Goal: Task Accomplishment & Management: Manage account settings

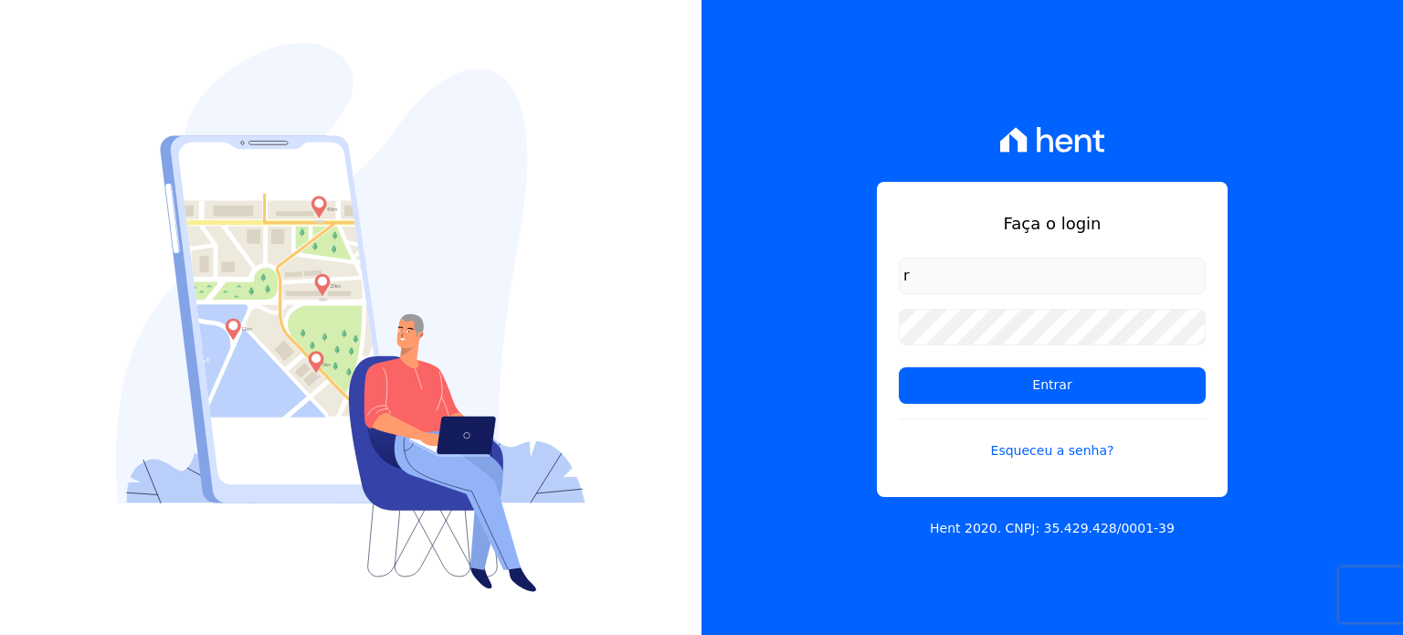
type input "[PERSON_NAME][EMAIL_ADDRESS][DOMAIN_NAME]"
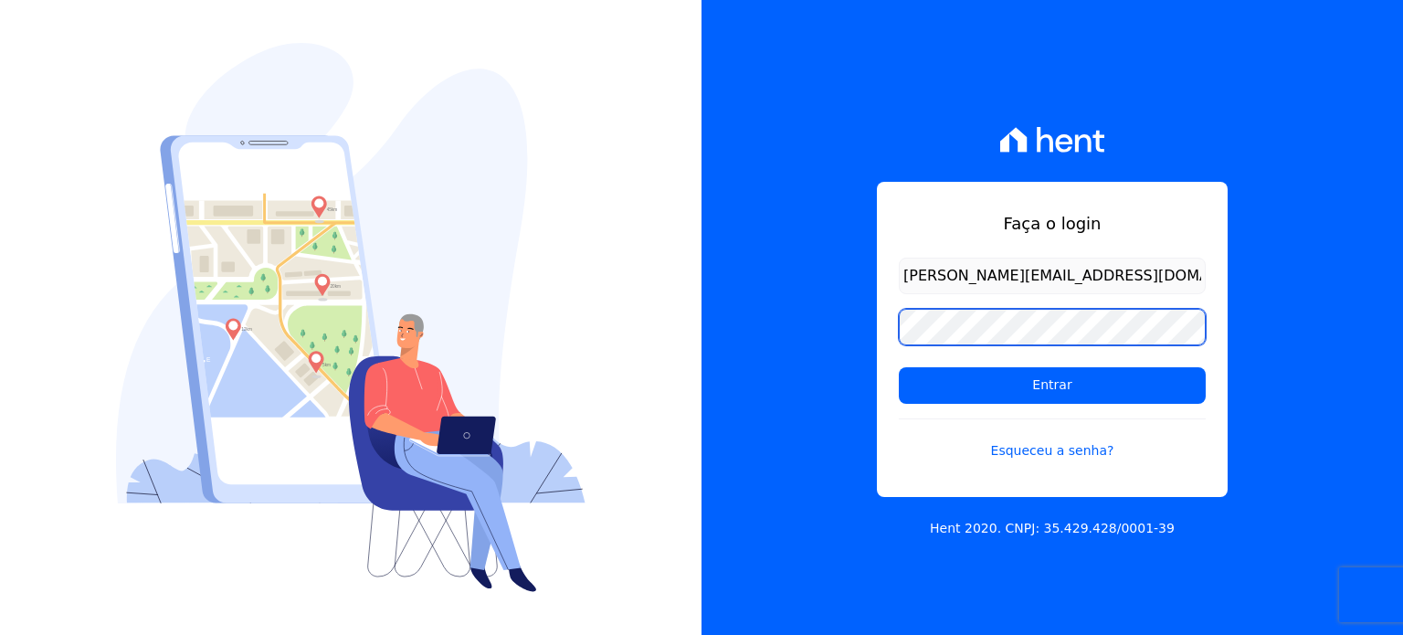
click at [899, 367] on input "Entrar" at bounding box center [1052, 385] width 307 height 37
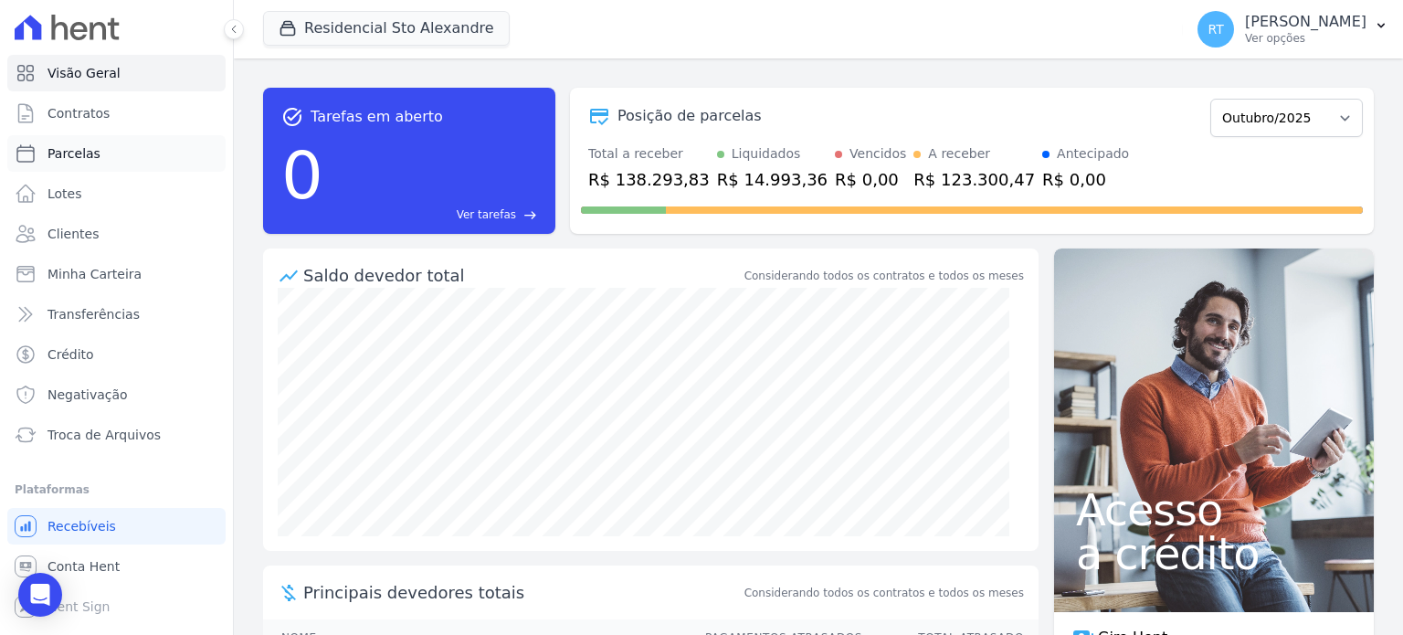
click at [88, 153] on span "Parcelas" at bounding box center [73, 153] width 53 height 18
select select
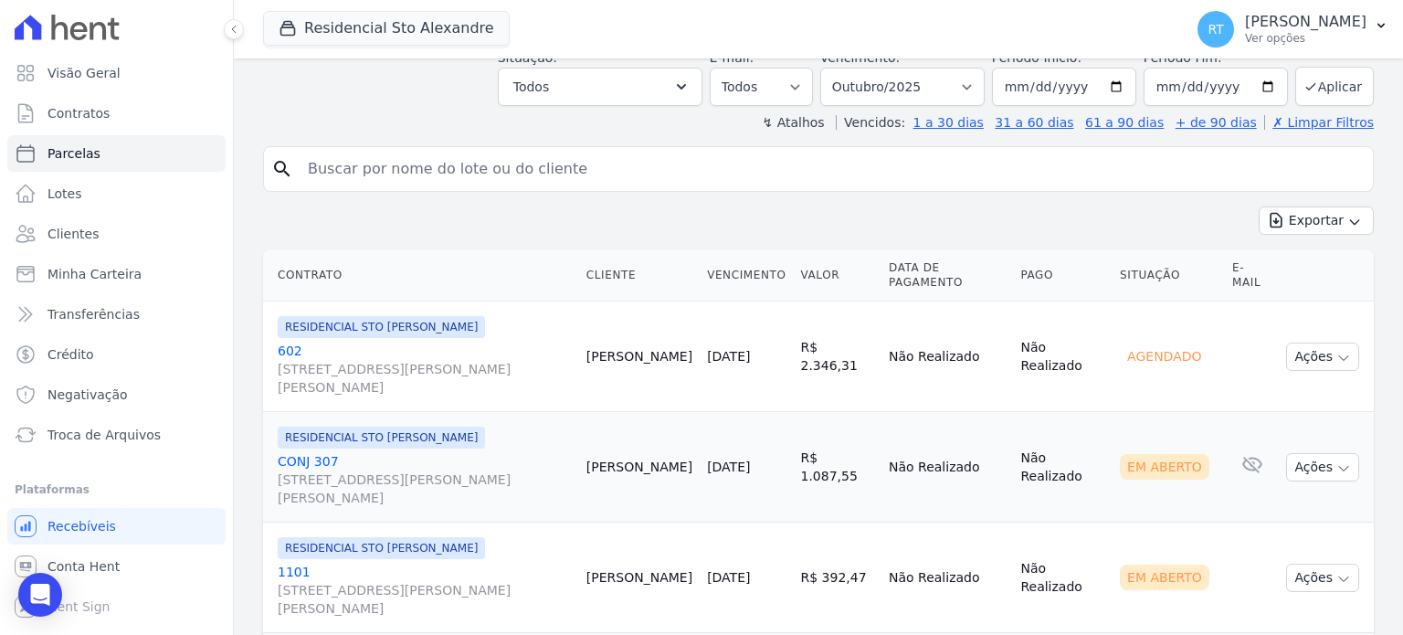
scroll to position [365, 0]
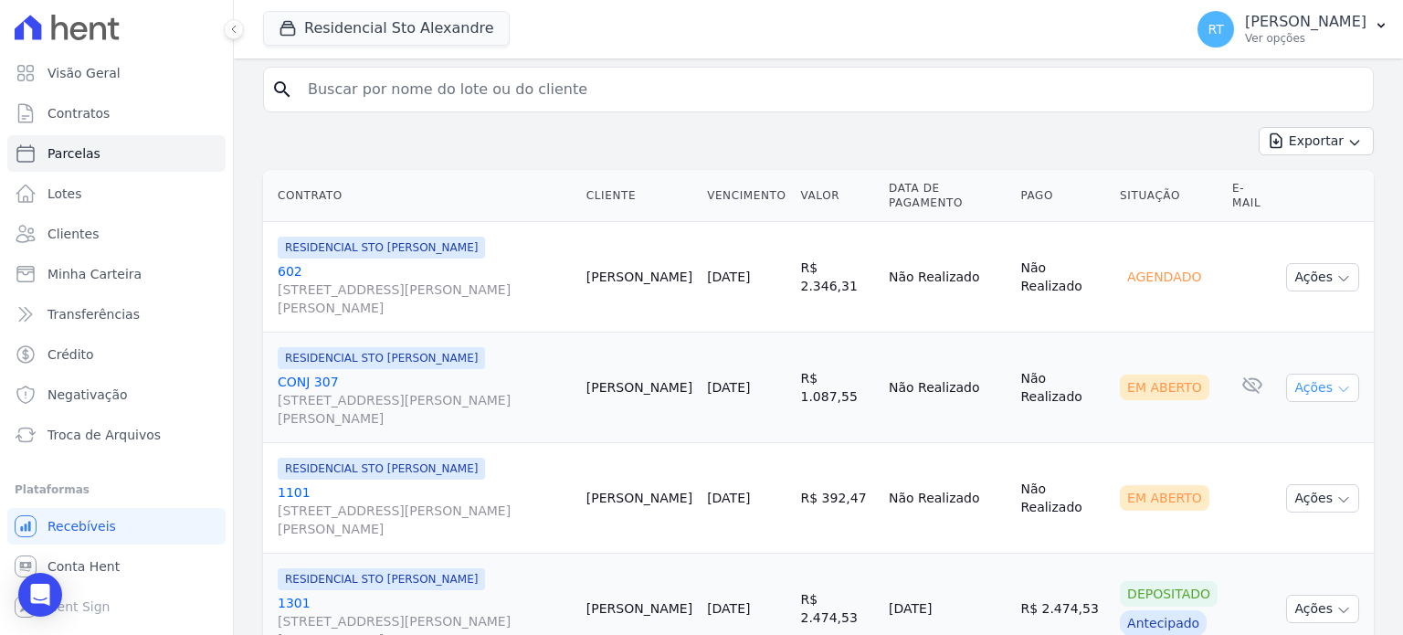
click at [1339, 387] on icon "button" at bounding box center [1343, 389] width 9 height 5
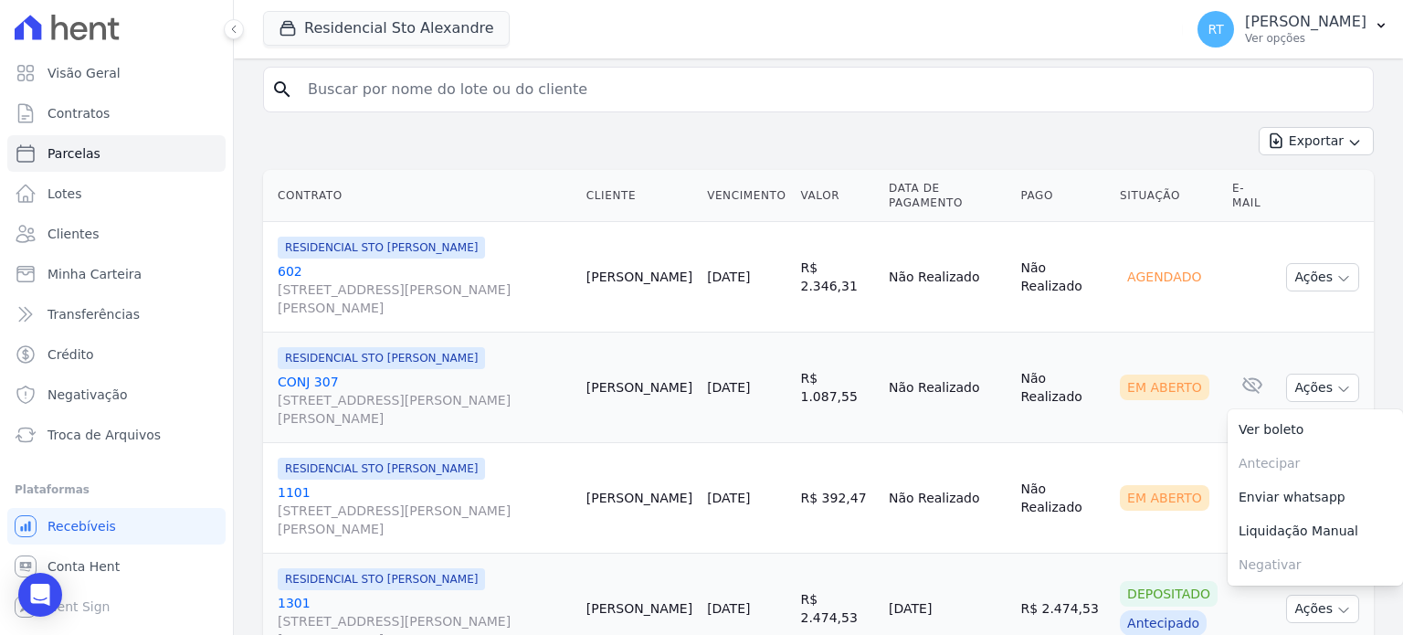
click at [744, 380] on link "02/10/2025" at bounding box center [728, 387] width 43 height 15
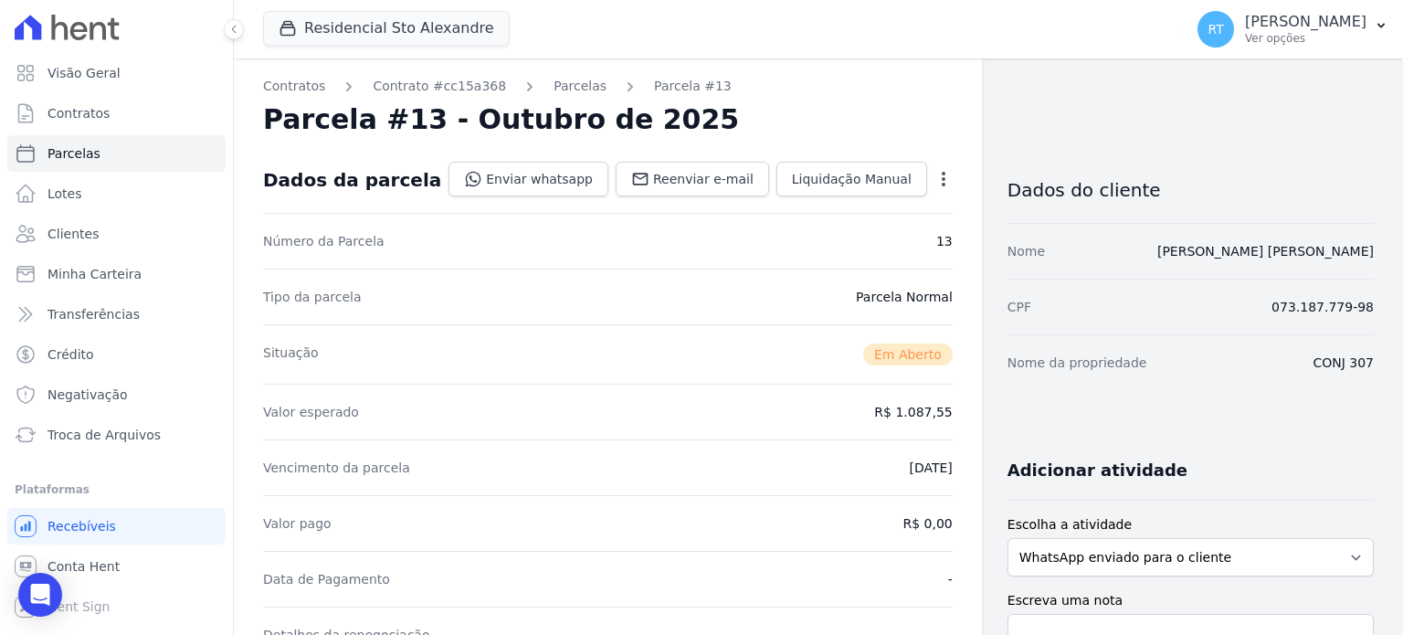
click at [934, 175] on icon "button" at bounding box center [943, 179] width 18 height 18
click at [806, 206] on link "Alterar" at bounding box center [864, 203] width 161 height 33
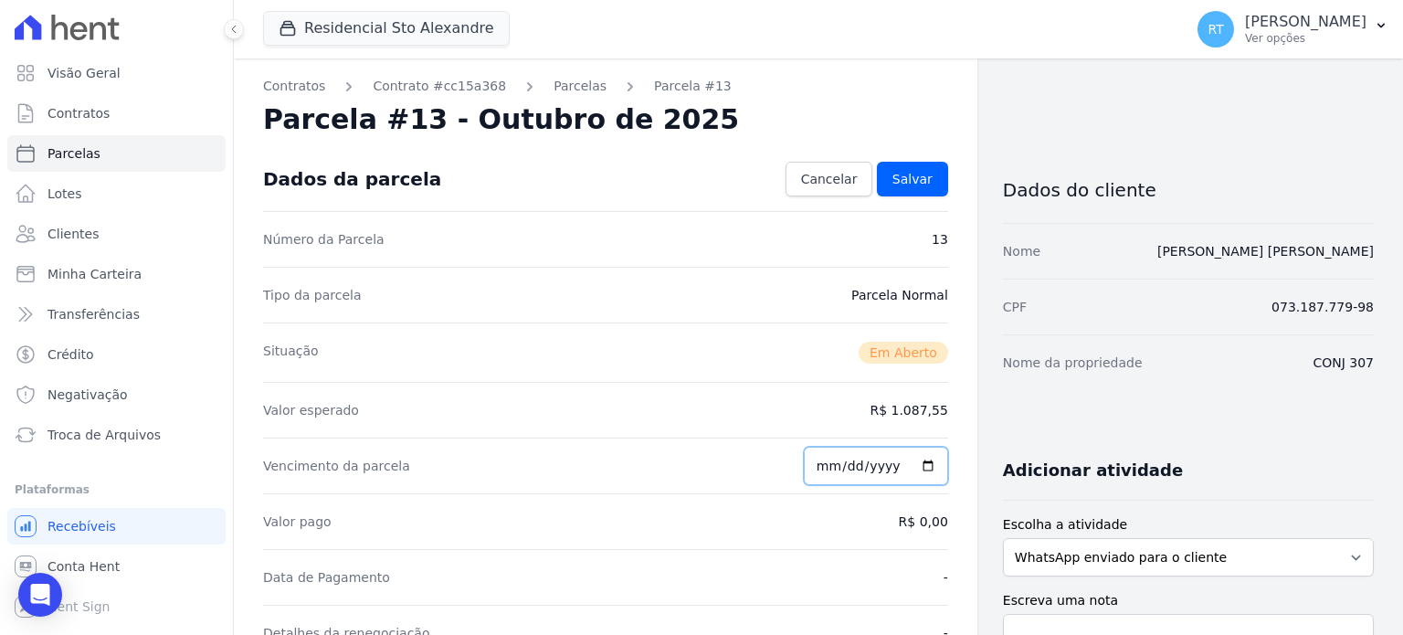
click at [841, 465] on input "2025-10-02" at bounding box center [876, 466] width 144 height 38
click at [823, 462] on input "2025-10-02" at bounding box center [876, 466] width 144 height 38
type input "2025-10-06"
click at [910, 176] on span "Salvar" at bounding box center [912, 179] width 40 height 18
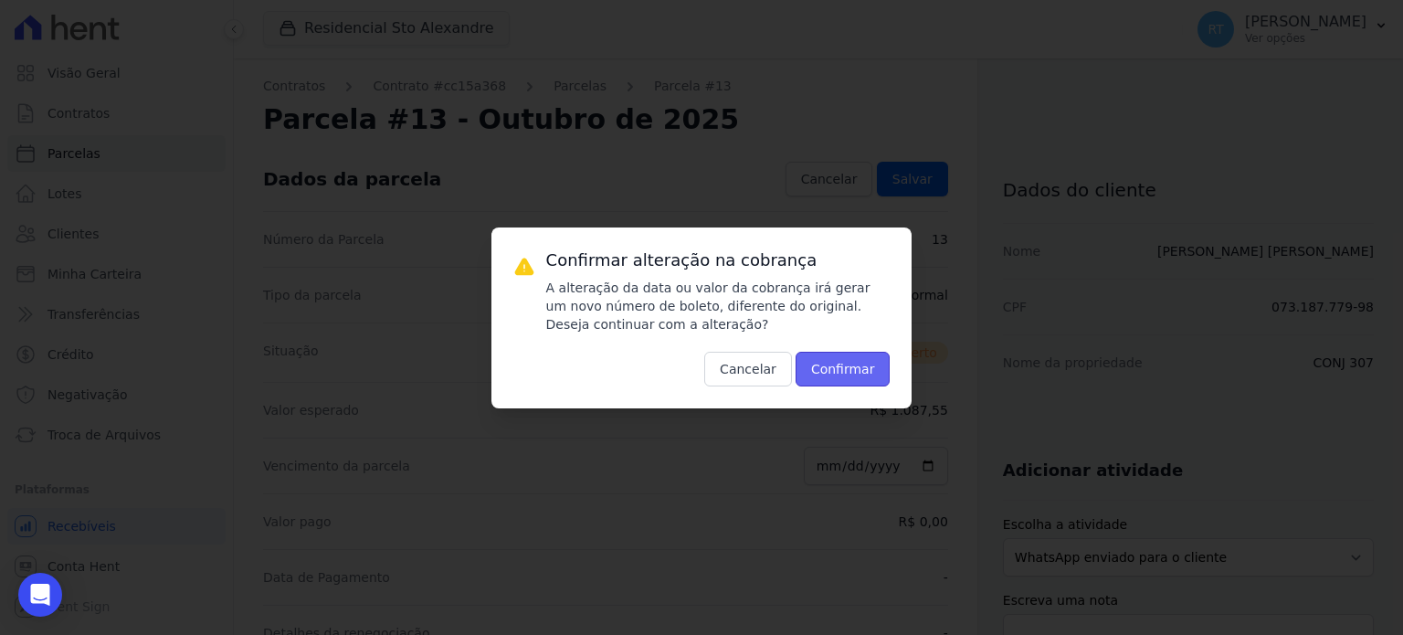
click at [858, 363] on button "Confirmar" at bounding box center [842, 369] width 95 height 35
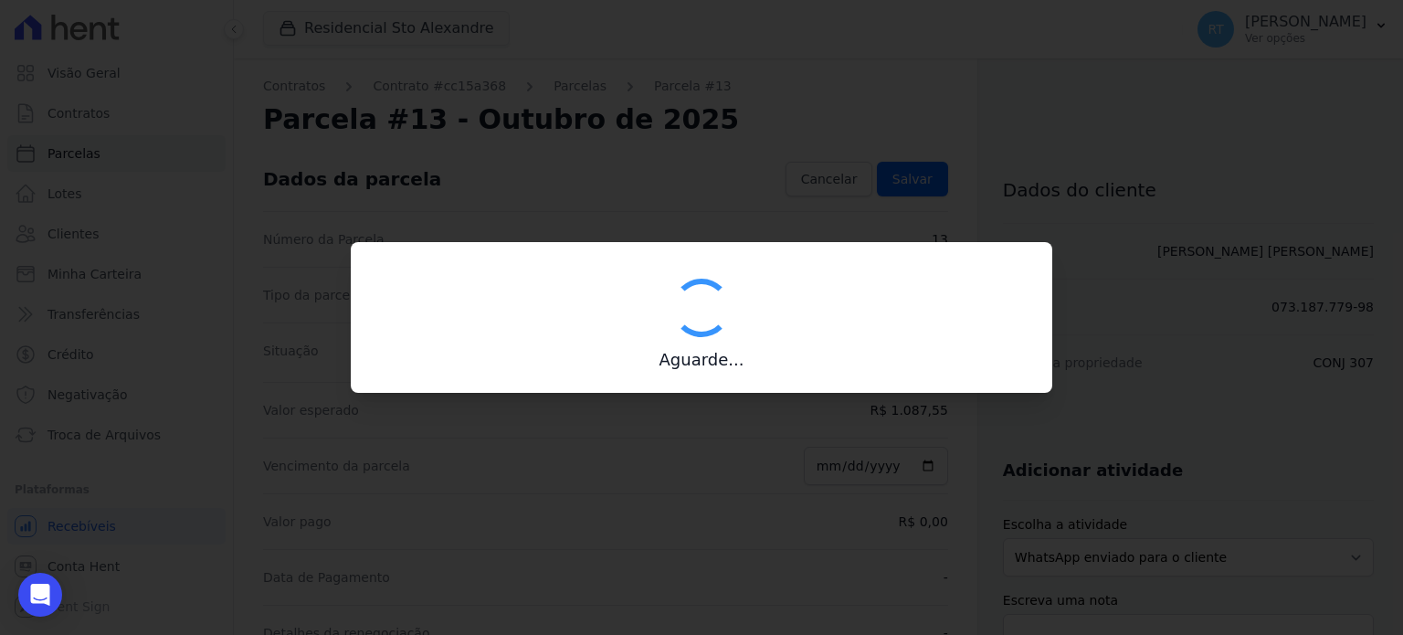
type input "00190000090335103300000676236177912220000108755"
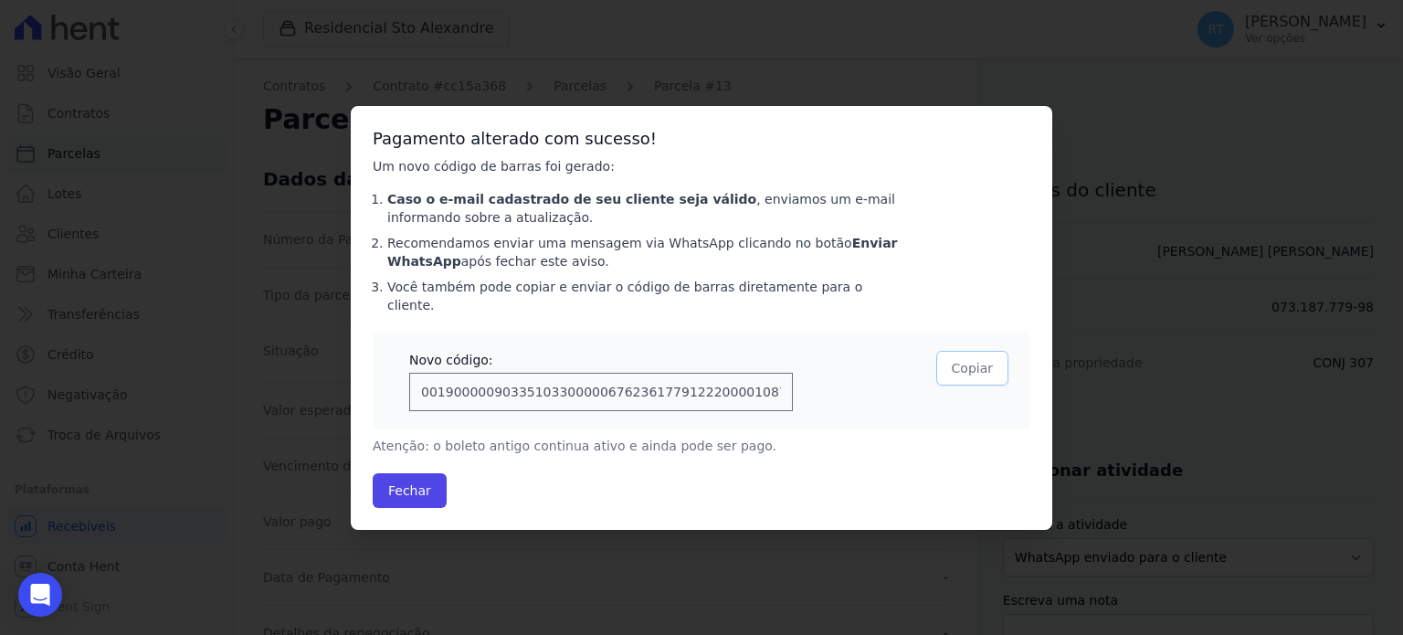
click at [973, 358] on button "Copiar" at bounding box center [972, 368] width 72 height 35
click at [420, 479] on button "Fechar" at bounding box center [410, 490] width 74 height 35
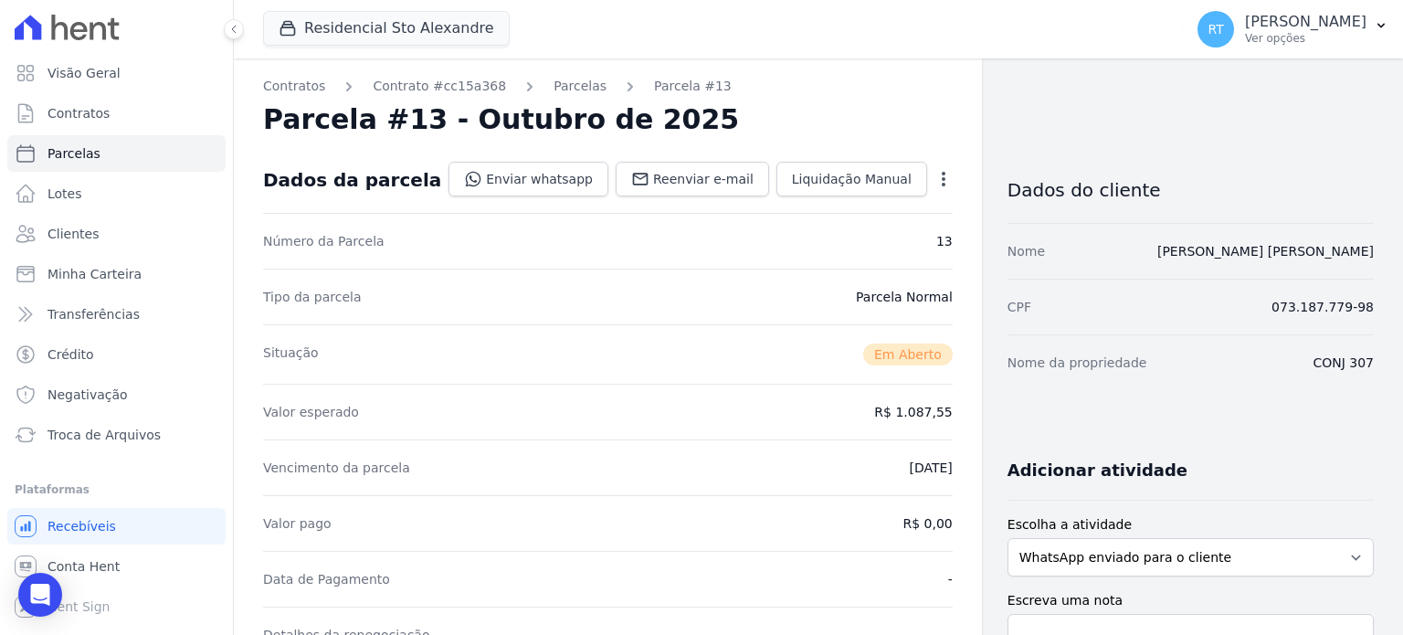
drag, startPoint x: 1154, startPoint y: 250, endPoint x: 1363, endPoint y: 247, distance: 209.2
copy link "PAULO HENRIQUE ALENCAR ALVES"
click at [934, 182] on icon "button" at bounding box center [943, 179] width 18 height 18
click at [1128, 387] on div "Nome da propriedade CONJ 307" at bounding box center [1190, 362] width 366 height 56
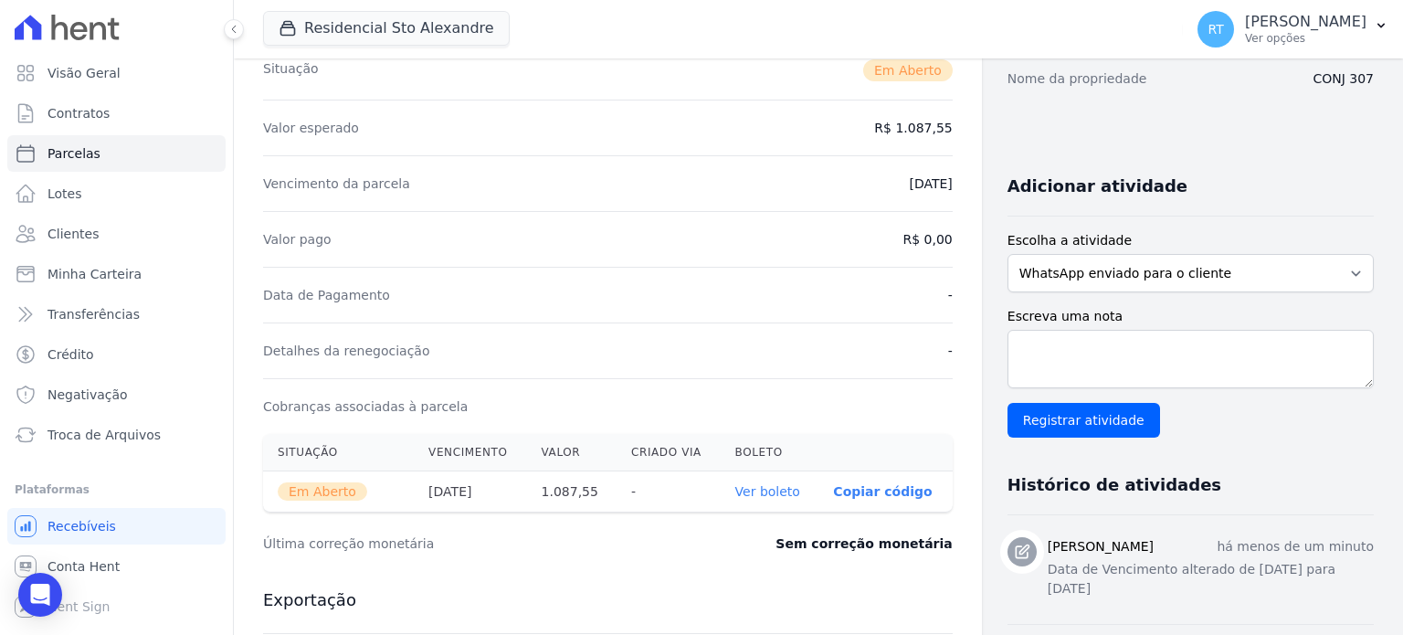
scroll to position [365, 0]
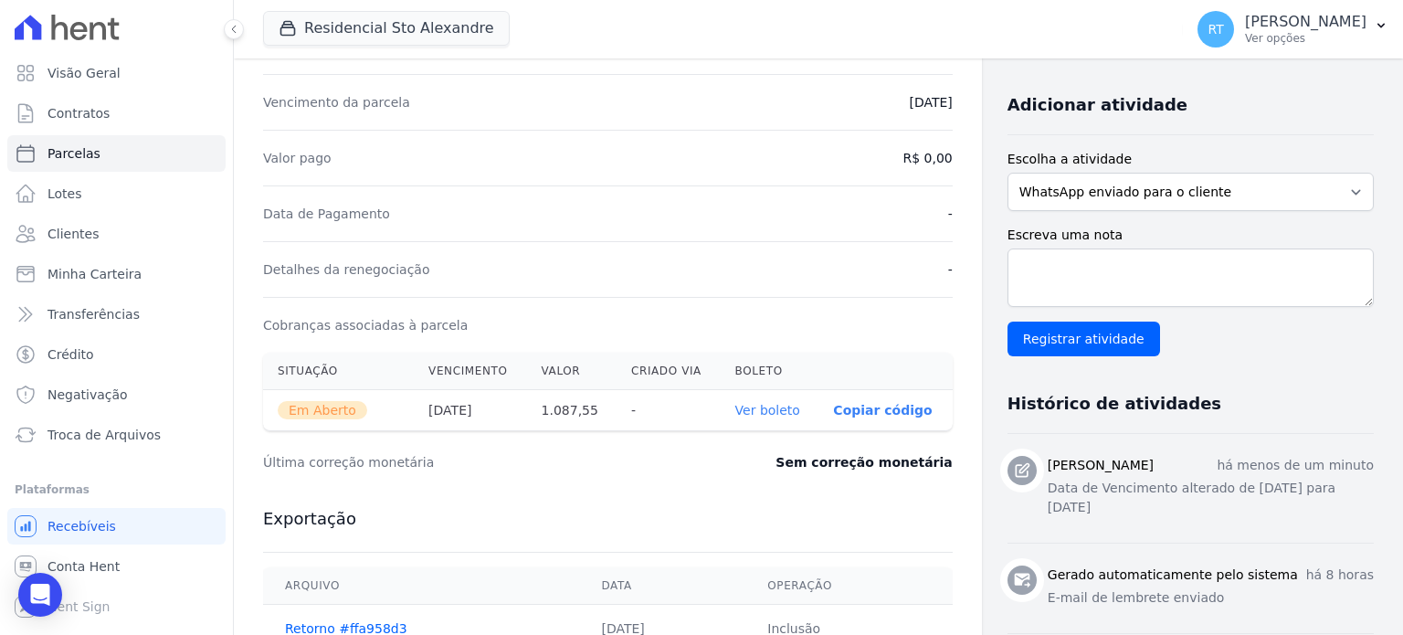
click at [757, 406] on link "Ver boleto" at bounding box center [767, 410] width 65 height 15
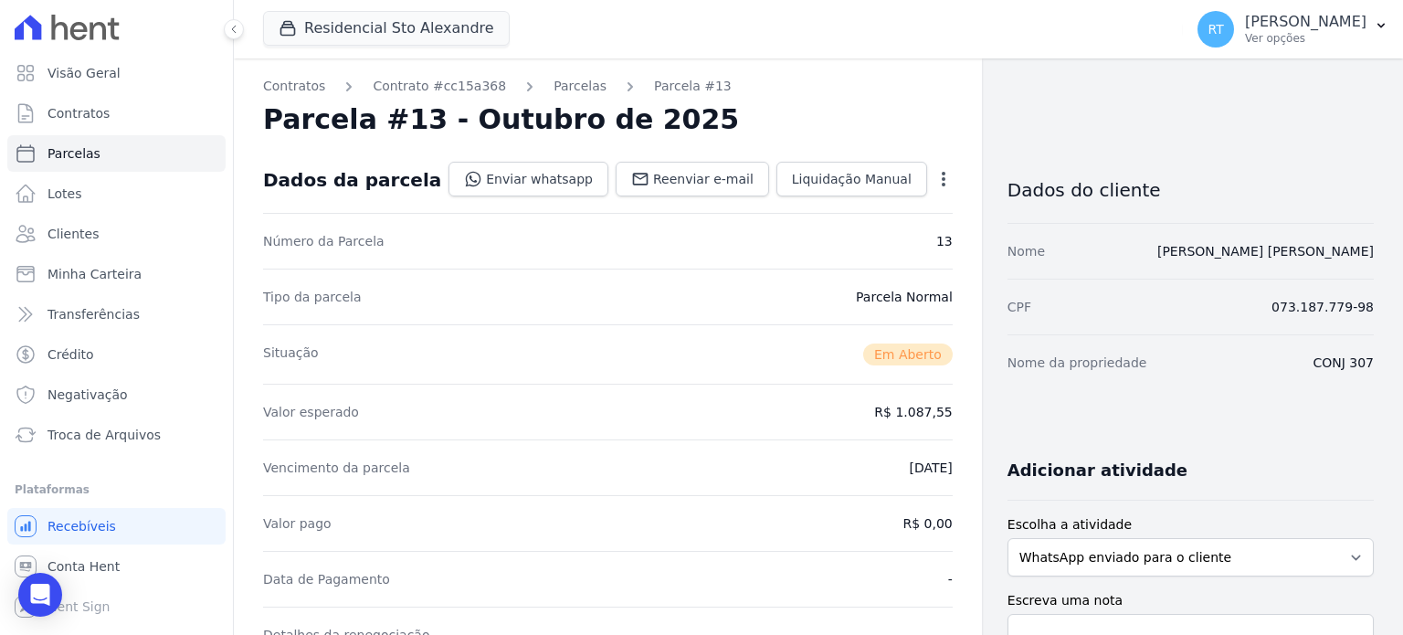
scroll to position [0, 0]
click at [553, 82] on link "Parcelas" at bounding box center [579, 86] width 53 height 19
select select
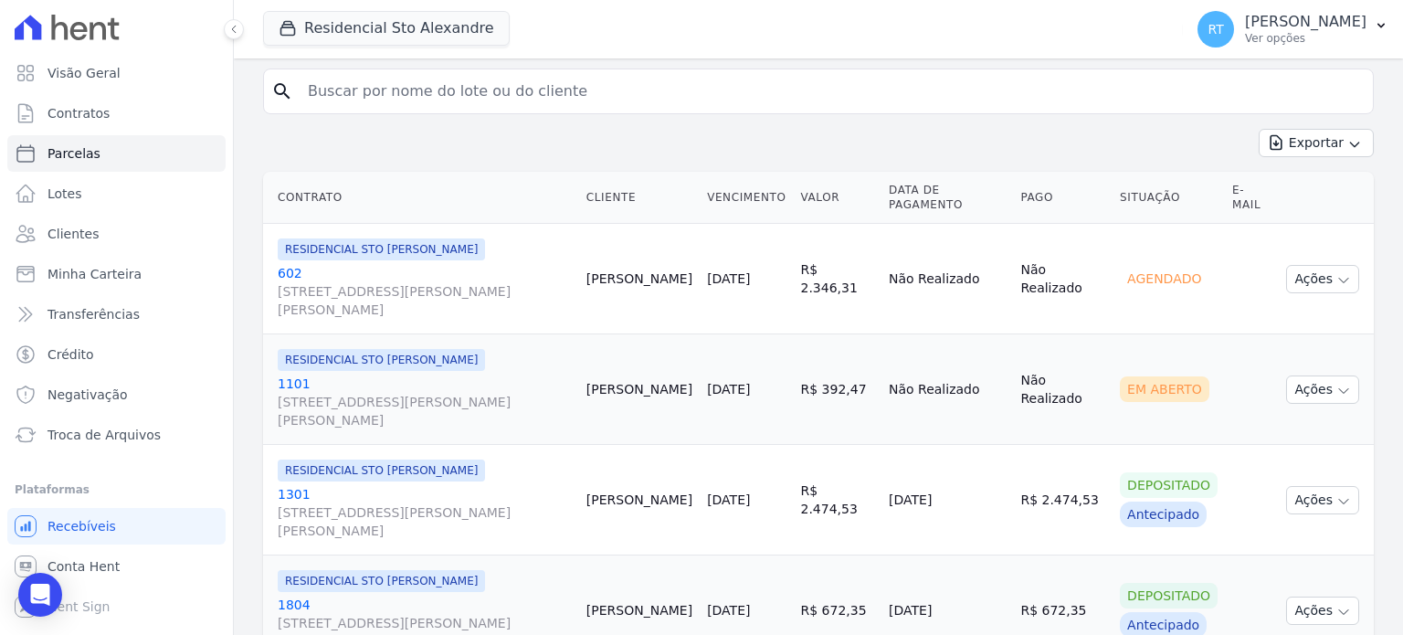
scroll to position [365, 0]
click at [750, 380] on link "03/10/2025" at bounding box center [728, 387] width 43 height 15
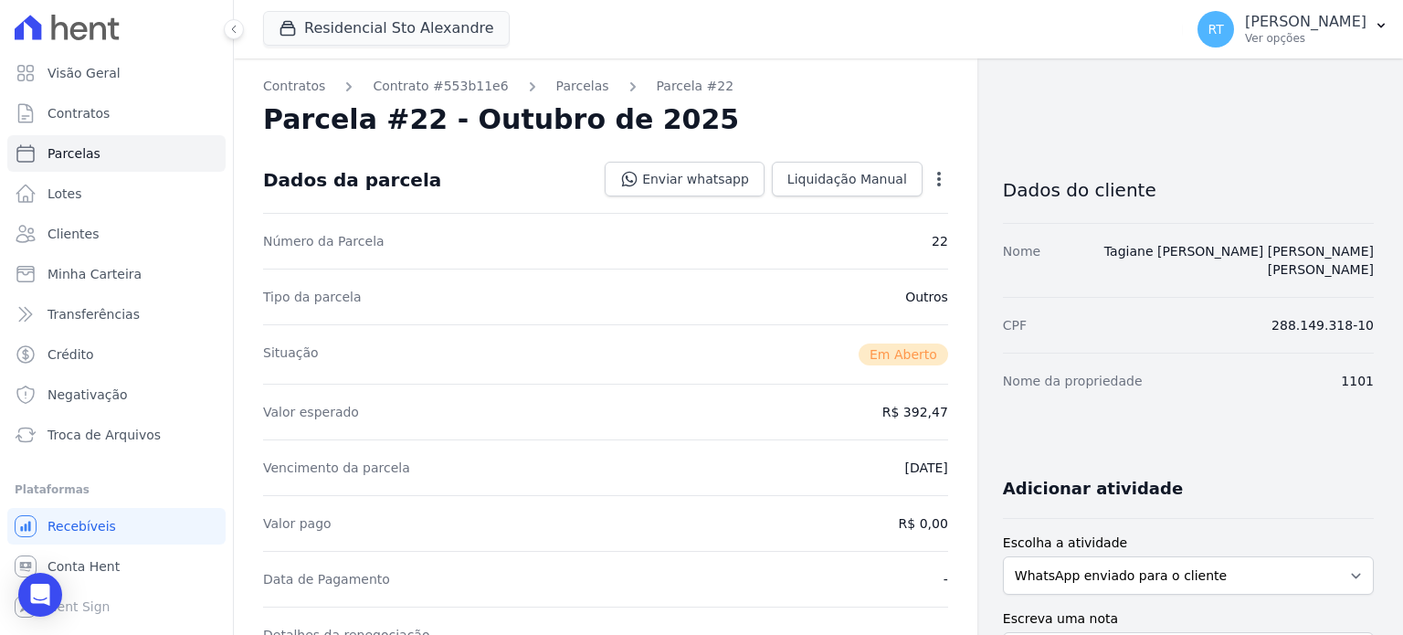
click at [930, 174] on icon "button" at bounding box center [939, 179] width 18 height 18
click at [809, 206] on link "Alterar" at bounding box center [860, 203] width 161 height 33
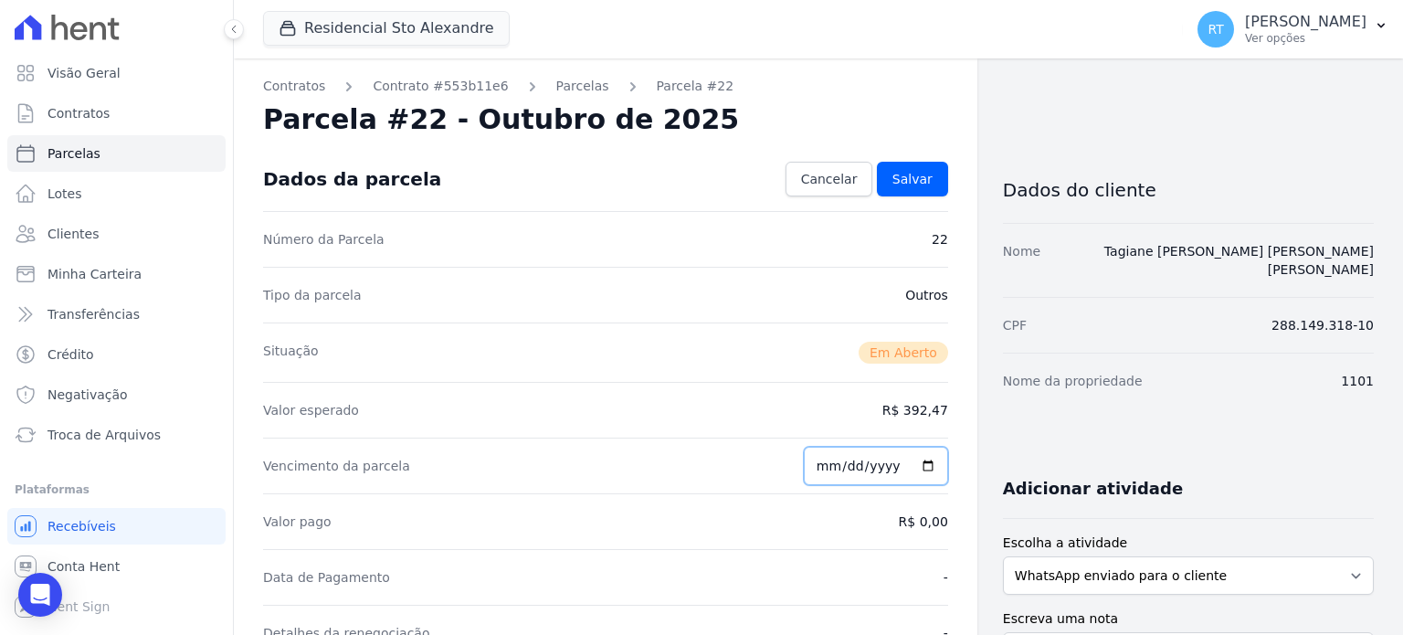
click at [823, 463] on input "2025-10-03" at bounding box center [876, 466] width 144 height 38
type input "2025-10-06"
click at [913, 124] on div "Parcela #22 - Outubro de 2025" at bounding box center [605, 119] width 685 height 33
click at [913, 178] on span "Salvar" at bounding box center [912, 179] width 40 height 18
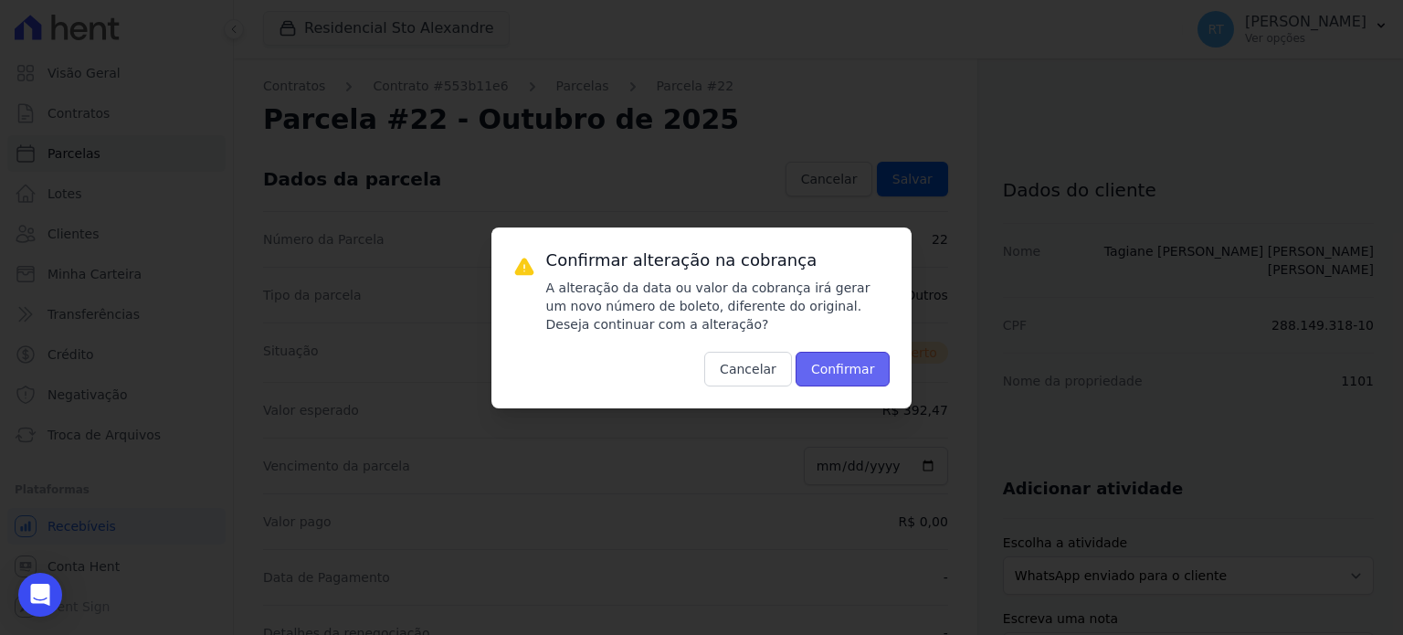
click at [847, 365] on button "Confirmar" at bounding box center [842, 369] width 95 height 35
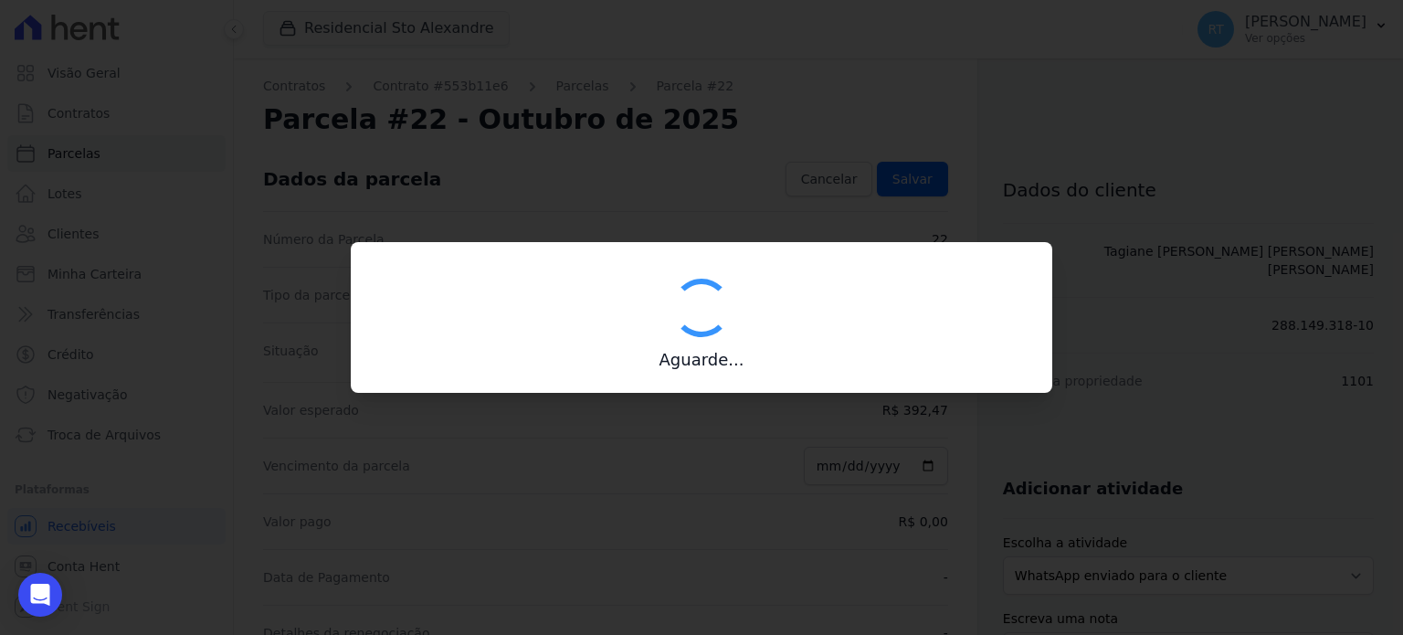
type input "00190000090335103300000676248172612230000039247"
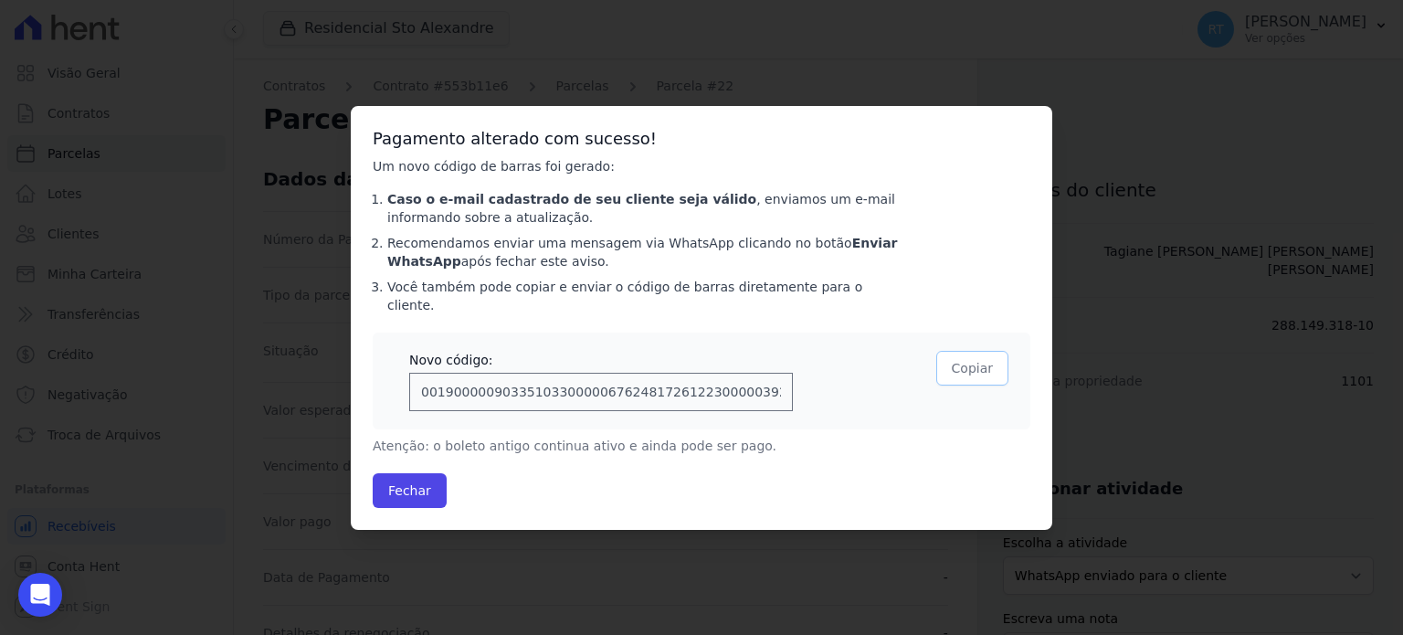
click at [980, 357] on button "Copiar" at bounding box center [972, 368] width 72 height 35
click at [421, 485] on button "Fechar" at bounding box center [410, 490] width 74 height 35
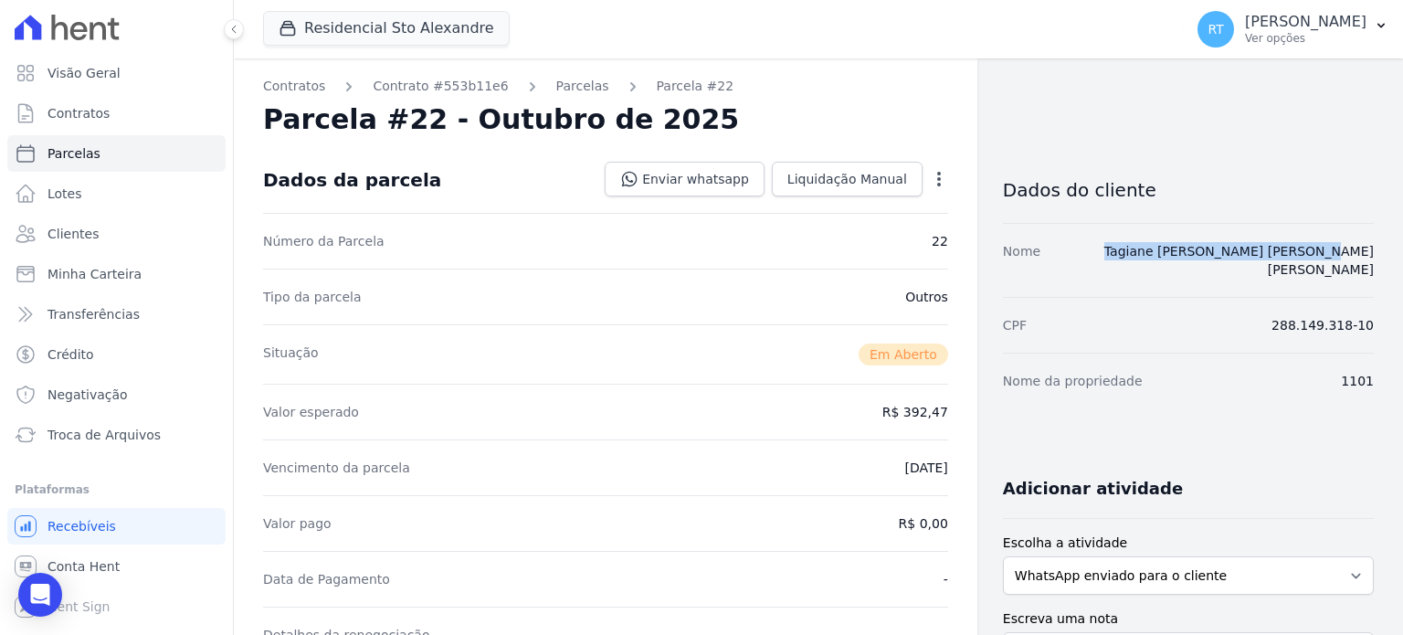
drag, startPoint x: 1360, startPoint y: 253, endPoint x: 1175, endPoint y: 271, distance: 185.4
copy link "Tagiane [PERSON_NAME] [PERSON_NAME] [PERSON_NAME]"
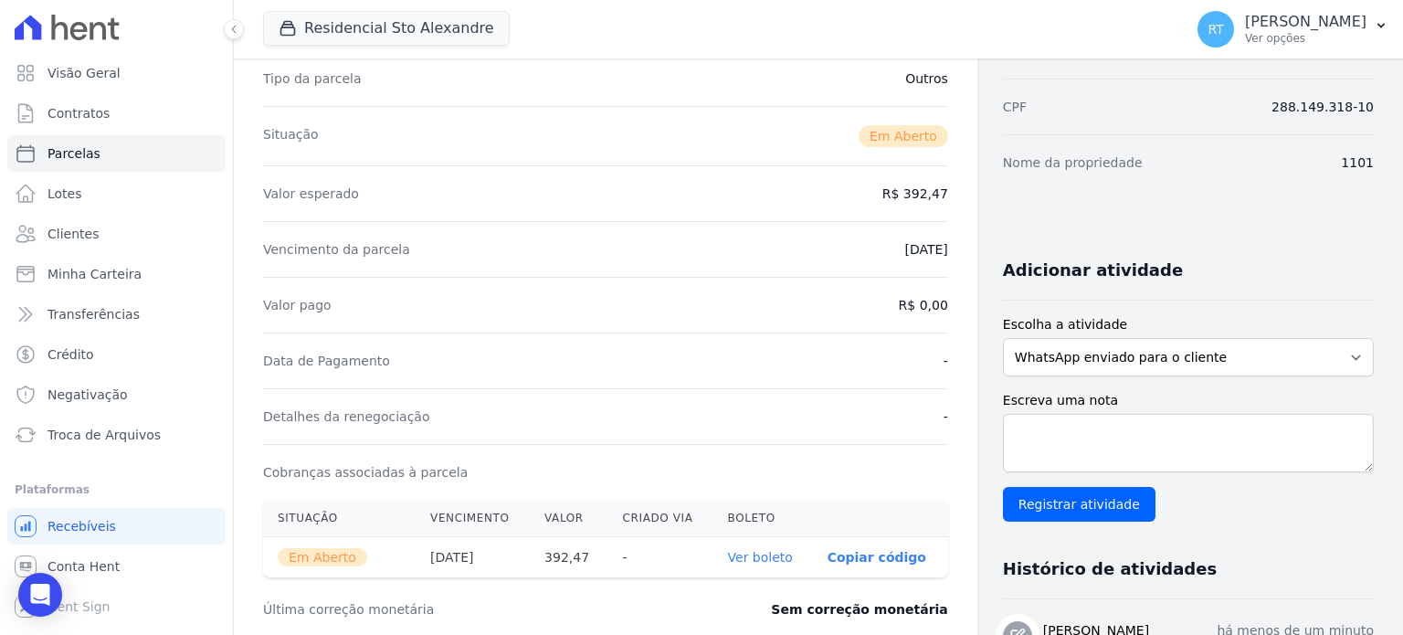
scroll to position [365, 0]
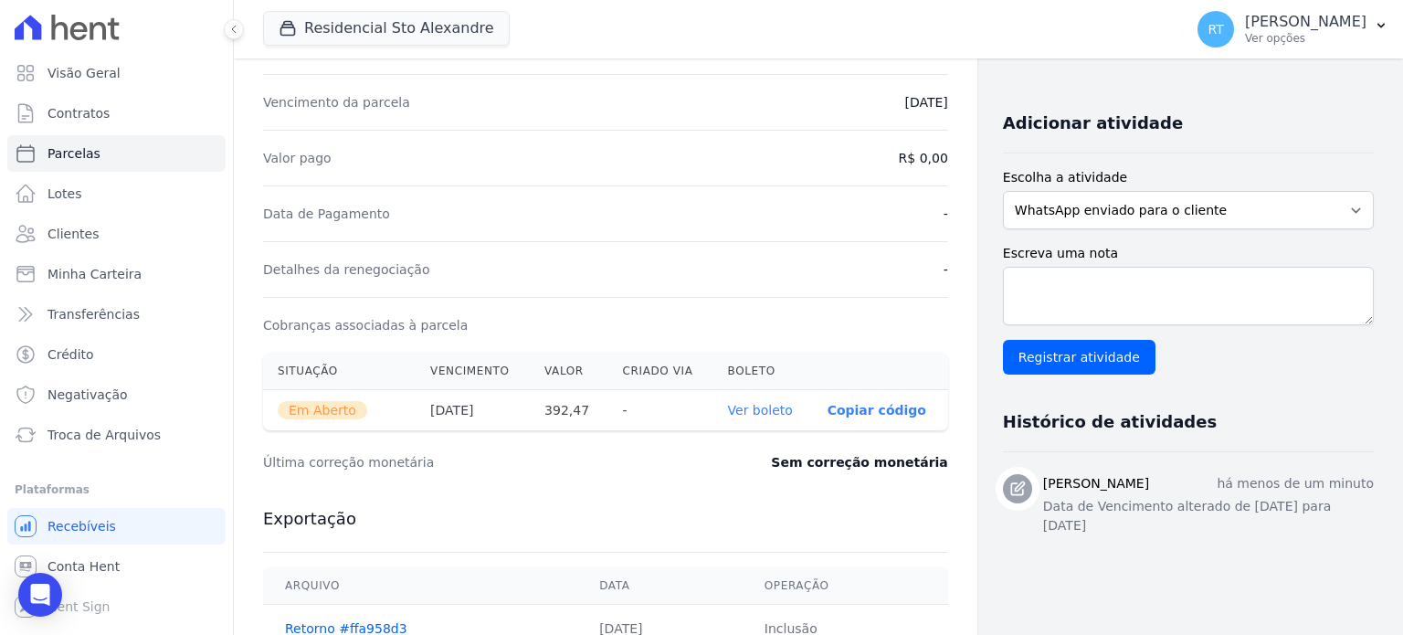
click at [763, 403] on link "Ver boleto" at bounding box center [760, 410] width 65 height 15
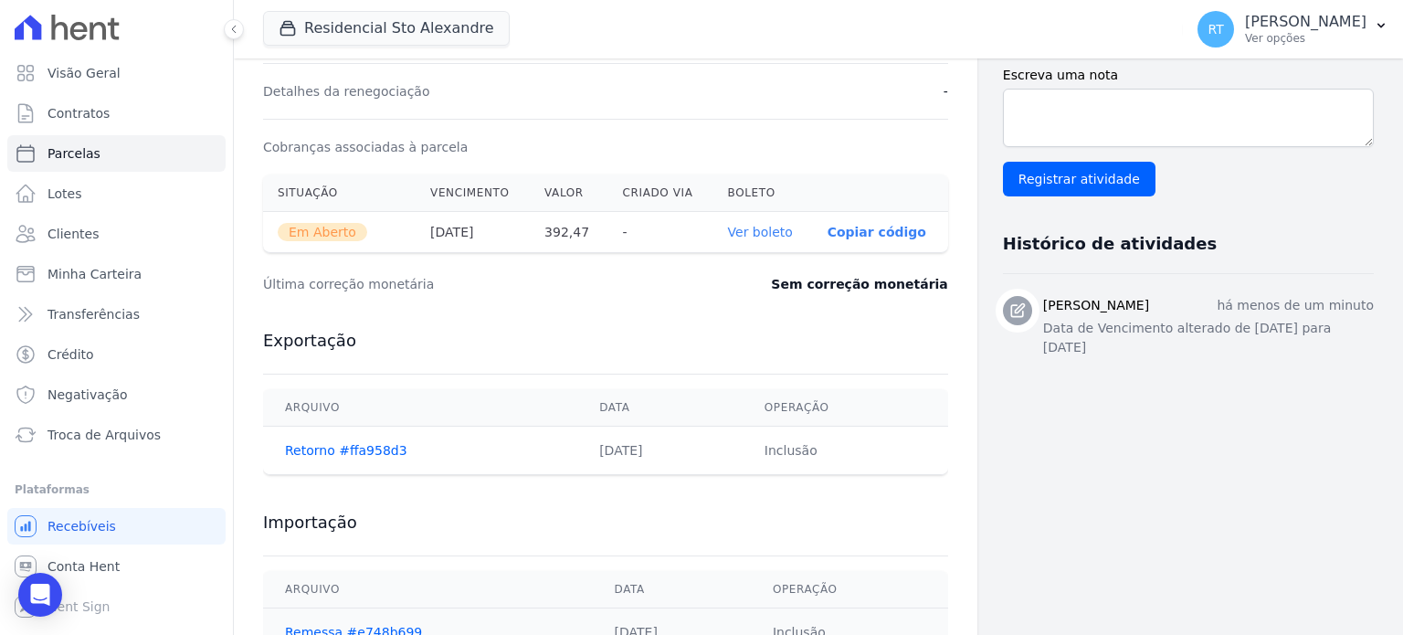
scroll to position [613, 0]
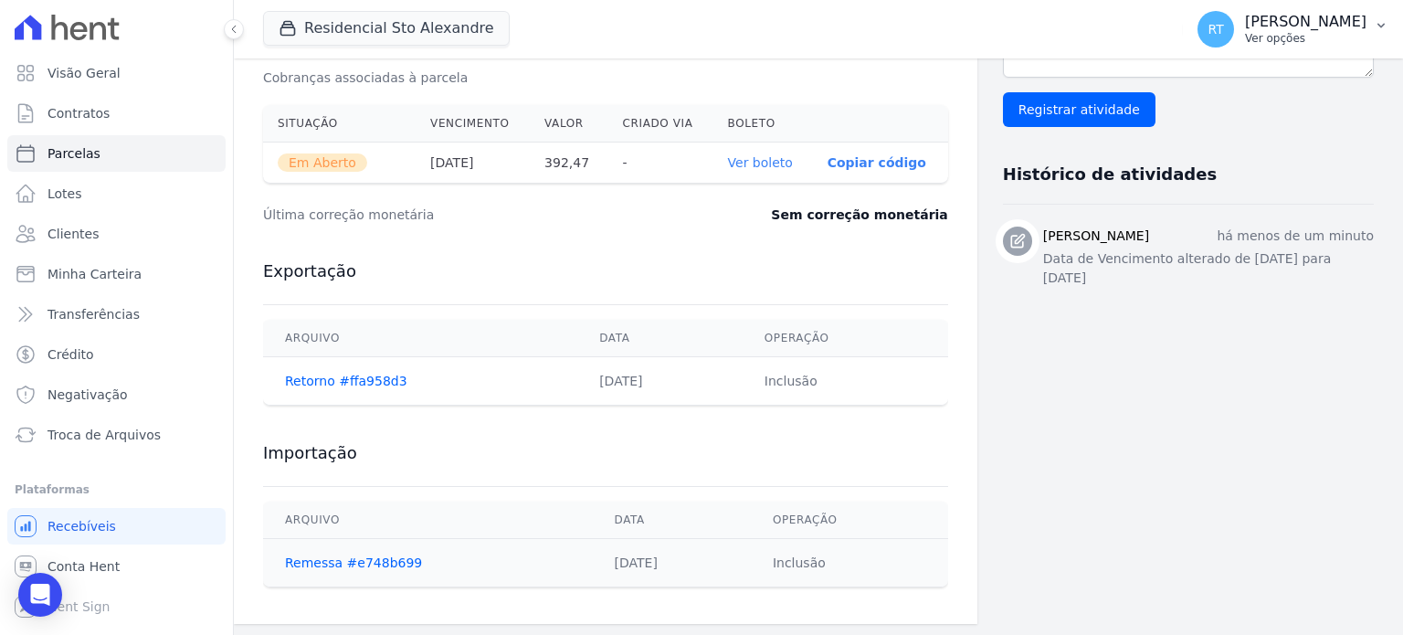
click at [1293, 32] on p "Ver opções" at bounding box center [1305, 38] width 121 height 15
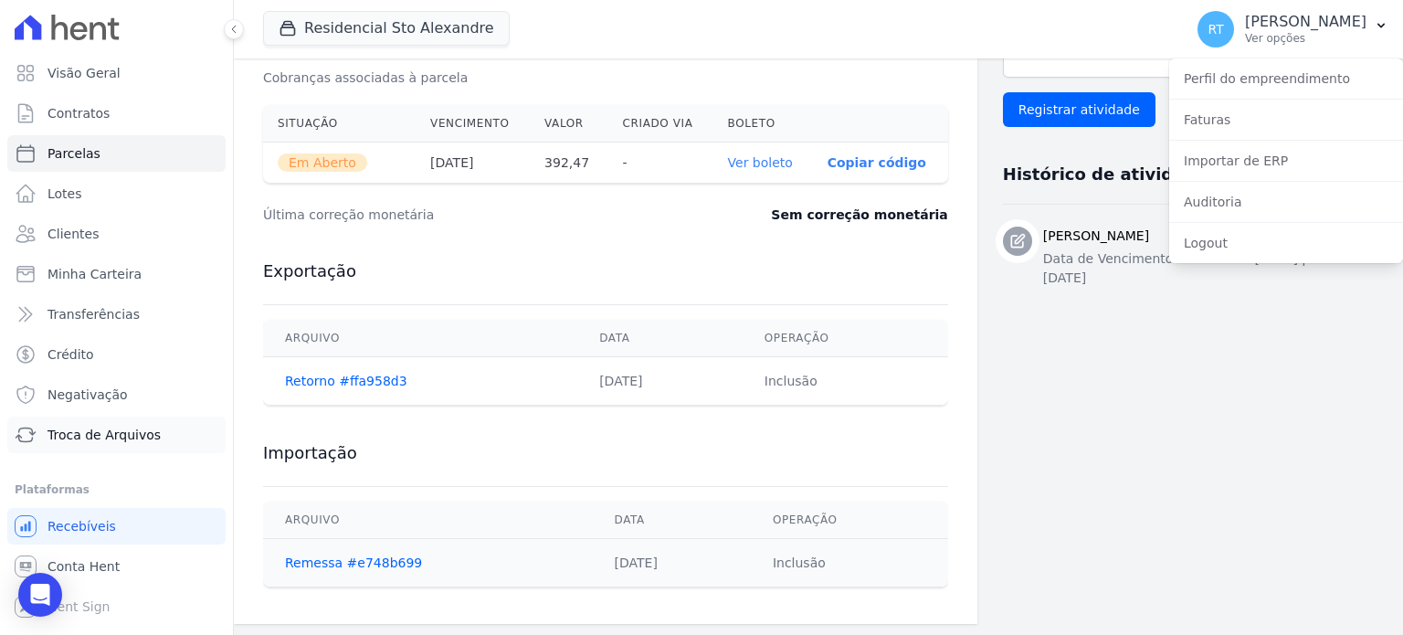
click at [97, 433] on span "Troca de Arquivos" at bounding box center [103, 435] width 113 height 18
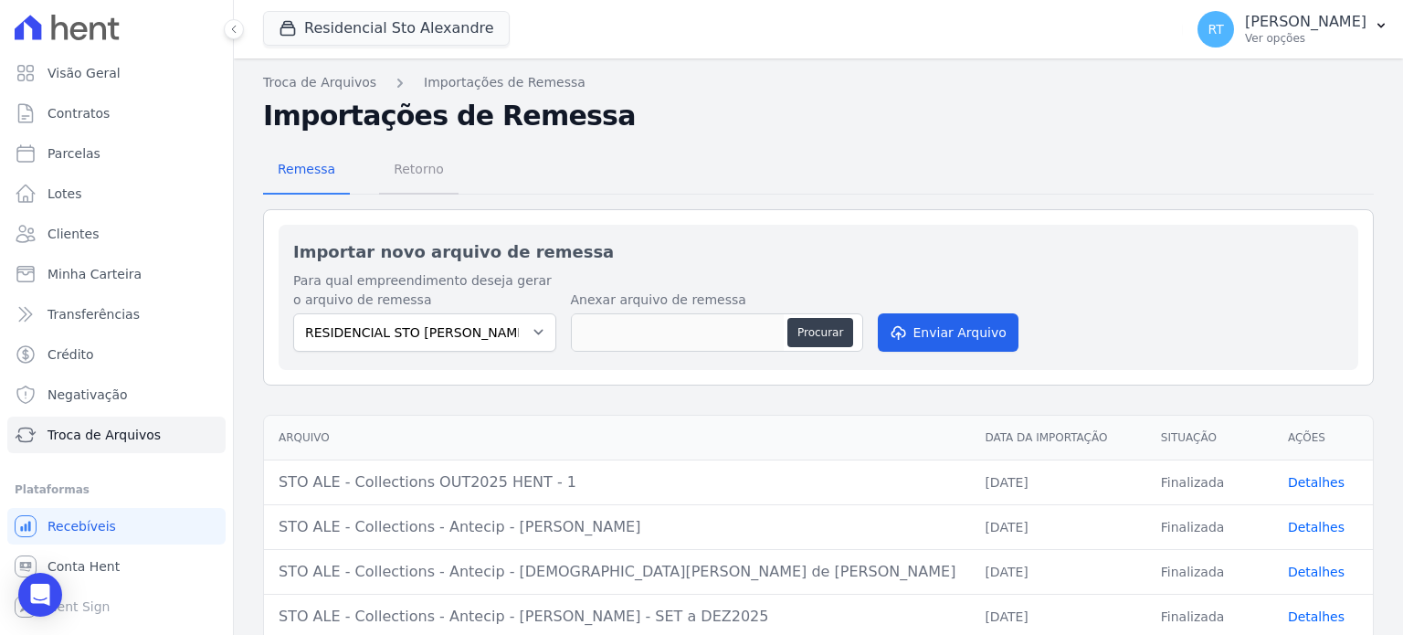
click at [392, 170] on span "Retorno" at bounding box center [419, 169] width 72 height 37
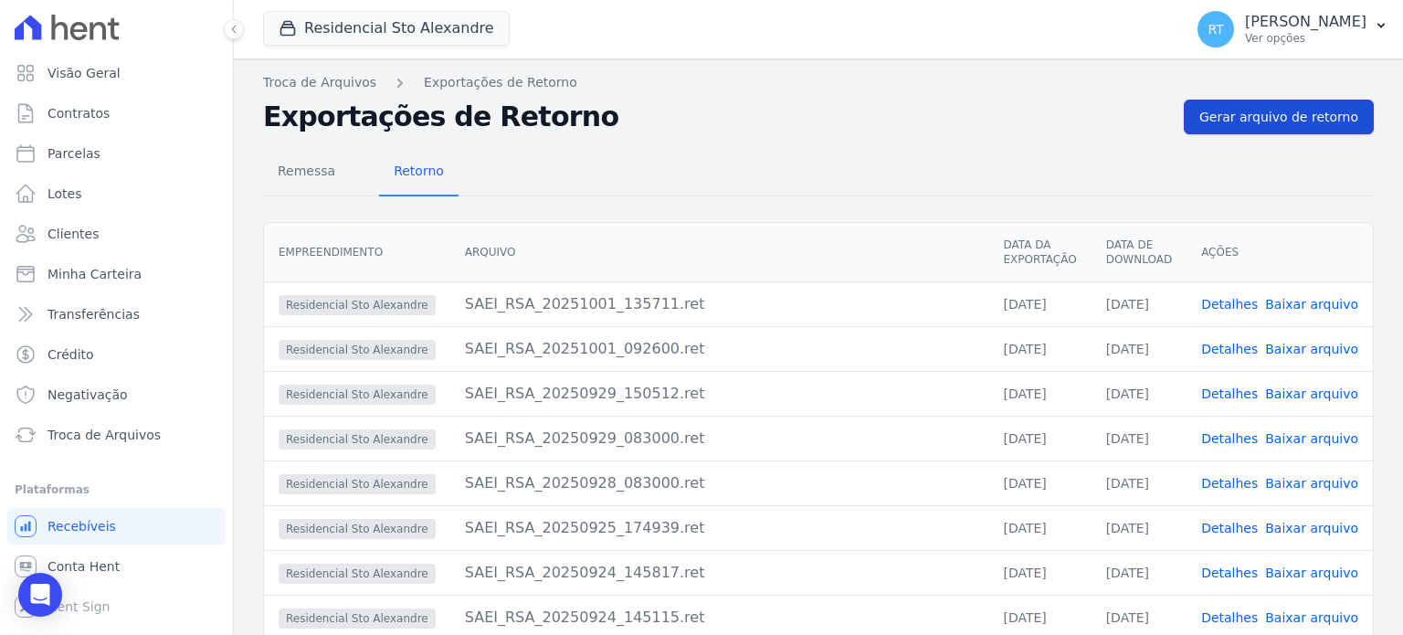
click at [1297, 119] on span "Gerar arquivo de retorno" at bounding box center [1278, 117] width 159 height 18
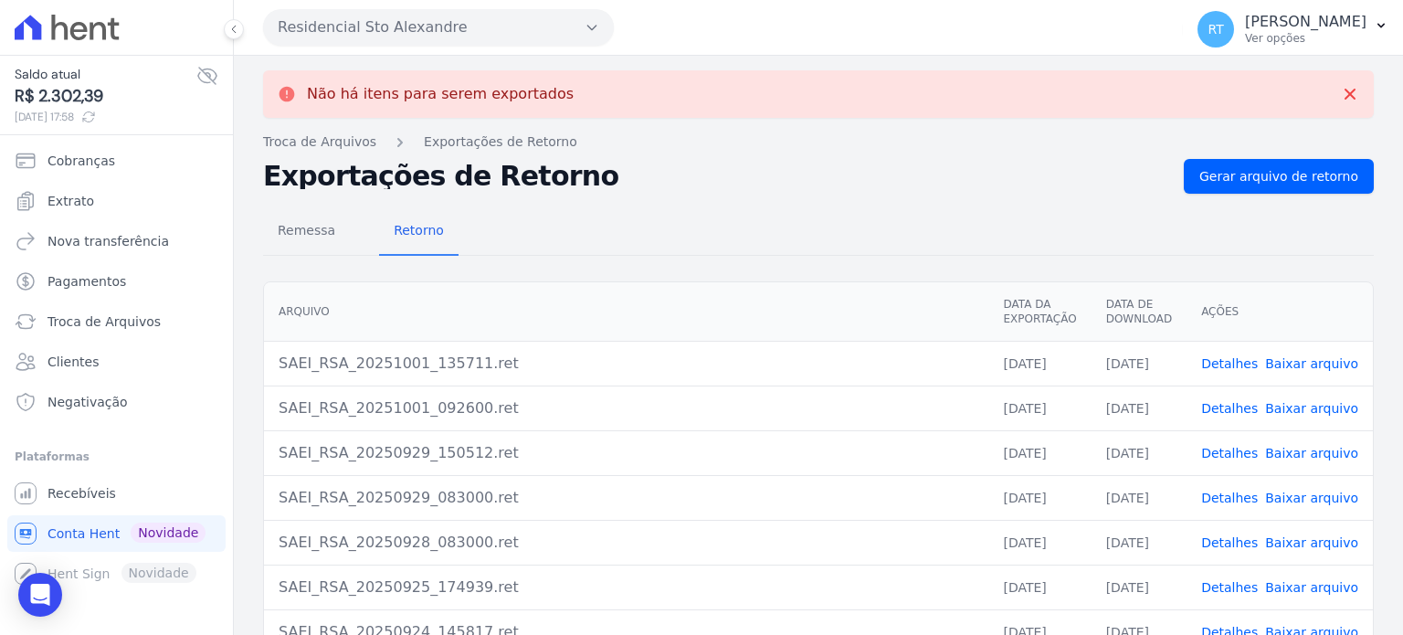
click at [1244, 357] on link "Detalhes" at bounding box center [1229, 363] width 57 height 15
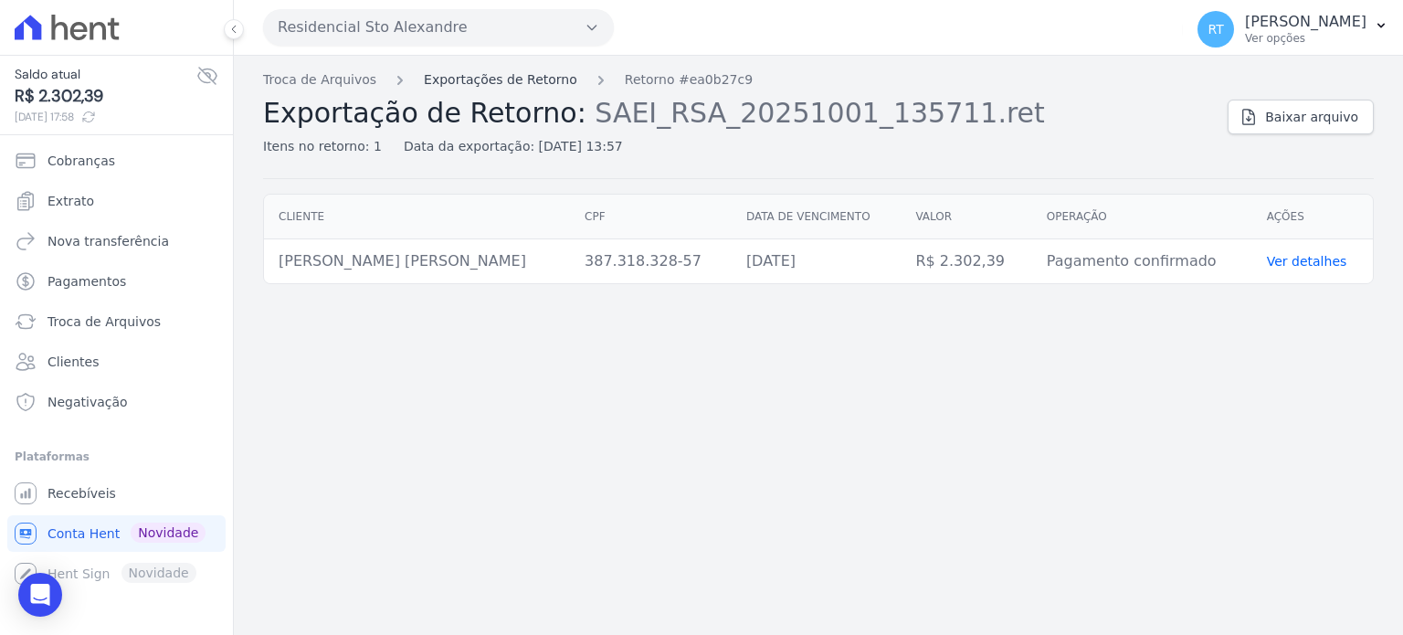
click at [527, 76] on link "Exportações de Retorno" at bounding box center [500, 79] width 153 height 19
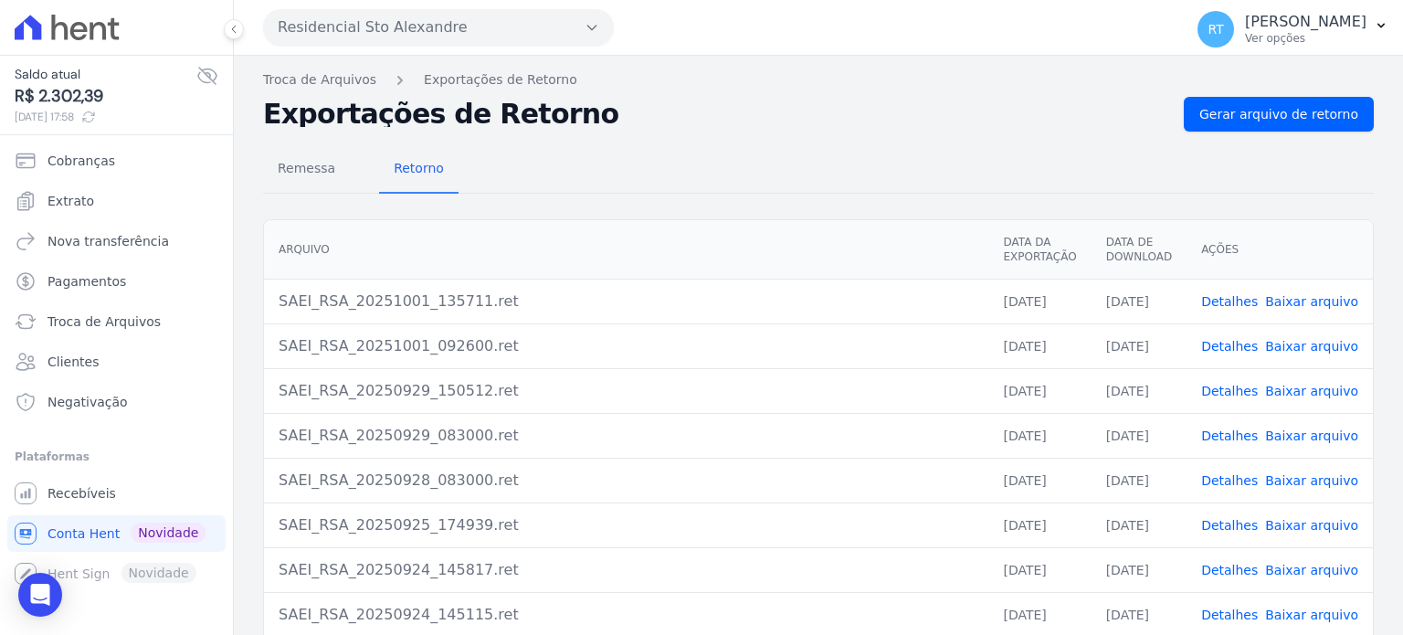
click at [1228, 346] on link "Detalhes" at bounding box center [1229, 346] width 57 height 15
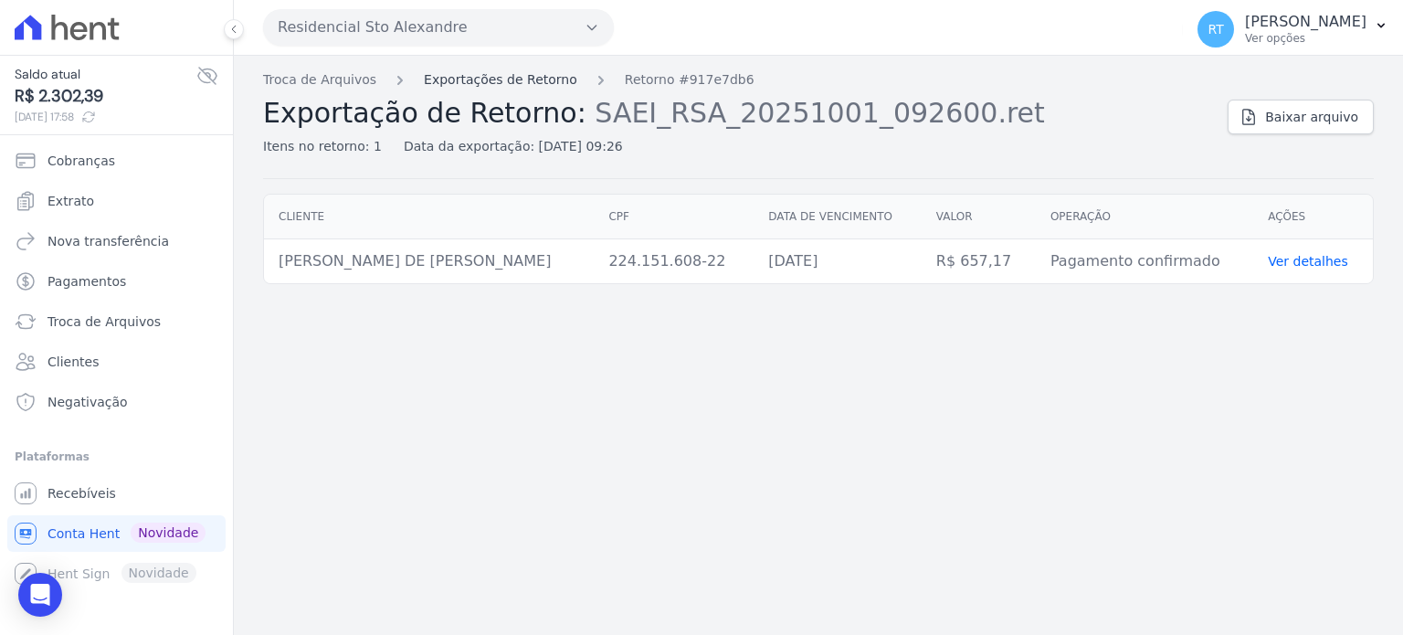
click at [525, 77] on link "Exportações de Retorno" at bounding box center [500, 79] width 153 height 19
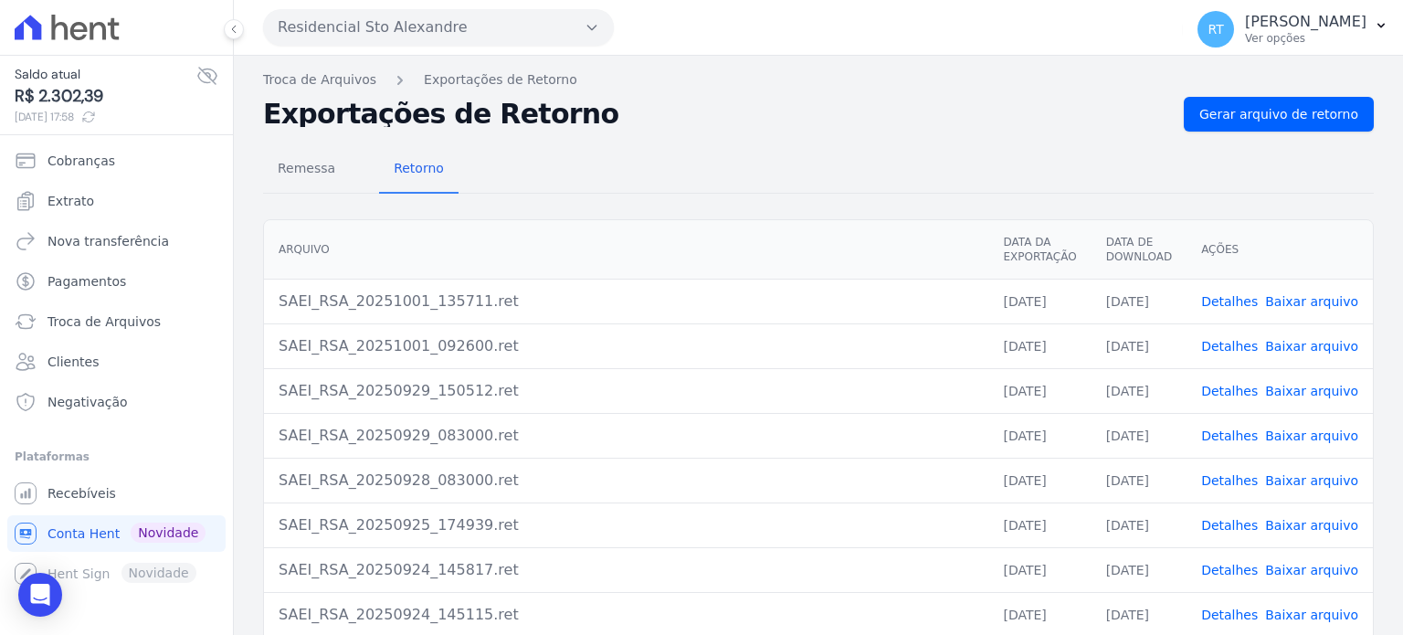
click at [1248, 299] on link "Detalhes" at bounding box center [1229, 301] width 57 height 15
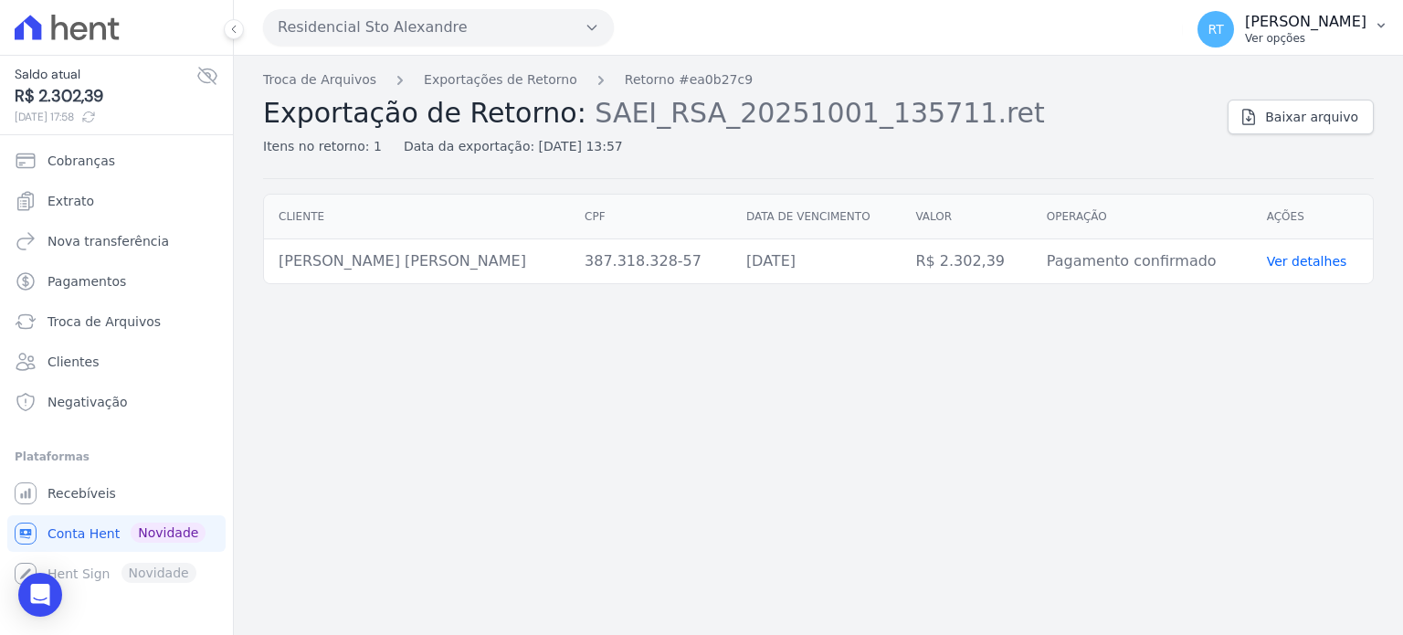
click at [1282, 32] on p "Ver opções" at bounding box center [1305, 38] width 121 height 15
click at [1205, 82] on link "Logout" at bounding box center [1286, 78] width 234 height 33
